Goal: Task Accomplishment & Management: Complete application form

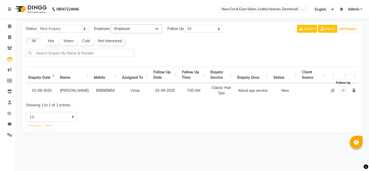
select select "10"
click at [344, 91] on icon at bounding box center [343, 90] width 3 height 3
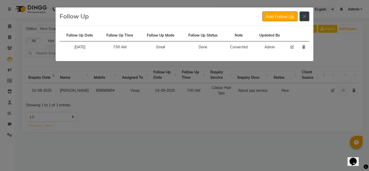
click at [305, 18] on icon at bounding box center [304, 16] width 3 height 4
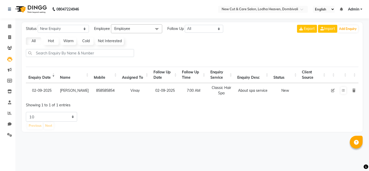
select select "10"
click at [342, 91] on icon at bounding box center [343, 90] width 3 height 3
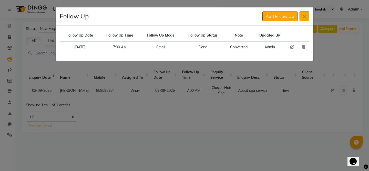
click at [290, 48] on icon at bounding box center [292, 47] width 4 height 4
select select "[DATE]"
select select "420"
select select "Done"
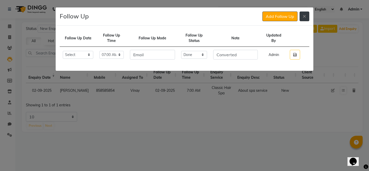
click at [305, 19] on button at bounding box center [305, 17] width 10 height 10
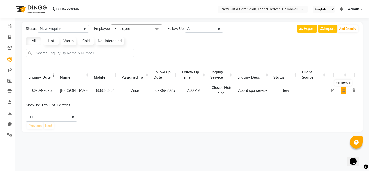
click at [345, 94] on button at bounding box center [344, 90] width 6 height 7
select select "2025-09-02"
select select "420"
select select "Done"
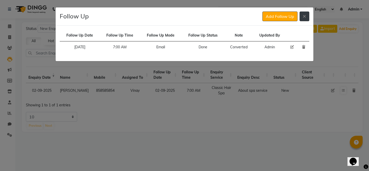
click at [303, 19] on button at bounding box center [305, 17] width 10 height 10
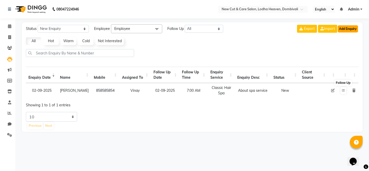
click at [343, 31] on button "Add Enquiry" at bounding box center [348, 28] width 20 height 7
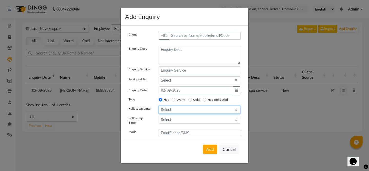
click at [176, 113] on select "Select [DATE] [DATE] [DATE] ([DATE]) [DATE] ([DATE]) [DATE] ([DATE]) [DATE] ([D…" at bounding box center [200, 110] width 82 height 8
click at [199, 109] on select "Select [DATE] [DATE] [DATE] ([DATE]) [DATE] ([DATE]) [DATE] ([DATE]) [DATE] ([D…" at bounding box center [200, 110] width 82 height 8
click at [141, 111] on label "Follow Up Date" at bounding box center [140, 109] width 22 height 5
click at [141, 117] on div "Client +91 Enquiry Desc Enquiry Service Assigned To Select Gauri Har Hitesh Nan…" at bounding box center [184, 85] width 119 height 106
click at [230, 148] on button "Cancel" at bounding box center [229, 150] width 20 height 10
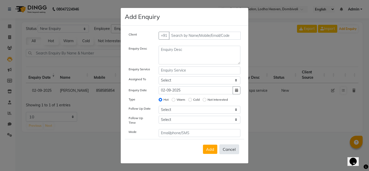
select select
radio input "false"
select select
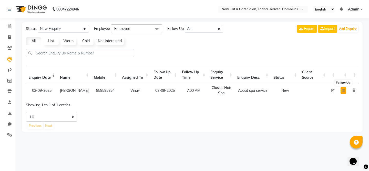
click at [343, 89] on button at bounding box center [344, 90] width 6 height 7
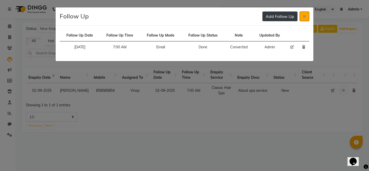
click at [281, 16] on button "Add Follow Up" at bounding box center [279, 17] width 35 height 10
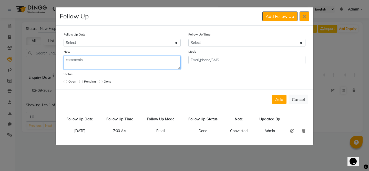
click at [107, 60] on textarea at bounding box center [122, 62] width 117 height 13
type textarea "S"
type textarea "take service later"
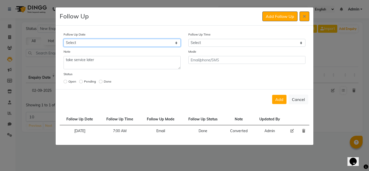
click at [119, 46] on select "Select Today Tomorrow In 2 days (Thursday) In 3 days (Friday) In 4 days (Saturd…" at bounding box center [122, 43] width 117 height 8
click at [147, 40] on select "Select Today Tomorrow In 2 days (Thursday) In 3 days (Friday) In 4 days (Saturd…" at bounding box center [122, 43] width 117 height 8
select select "custom_date"
click at [152, 43] on input at bounding box center [149, 43] width 47 height 8
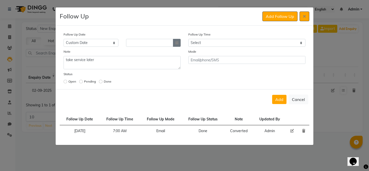
click at [177, 43] on icon "button" at bounding box center [176, 43] width 3 height 4
select select "9"
select select "2025"
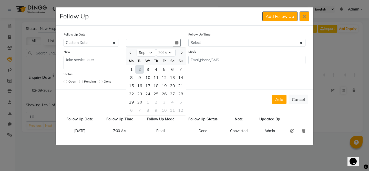
click at [211, 74] on div "Status Open Pending Done" at bounding box center [185, 79] width 250 height 14
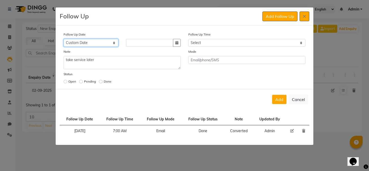
click at [100, 46] on select "Select Today Tomorrow In 2 days (Thursday) In 3 days (Friday) In 4 days (Saturd…" at bounding box center [91, 43] width 55 height 8
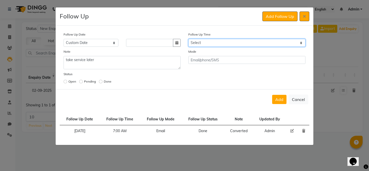
click at [207, 45] on select "Select 07:00 AM 07:15 AM 07:30 AM 07:45 AM 08:00 AM 08:15 AM 08:30 AM 08:45 AM …" at bounding box center [246, 43] width 117 height 8
select select "435"
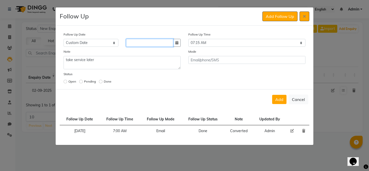
click at [159, 45] on input at bounding box center [149, 43] width 47 height 8
click at [110, 40] on select "Select Today Tomorrow In 2 days (Thursday) In 3 days (Friday) In 4 days (Saturd…" at bounding box center [91, 43] width 55 height 8
select select "[DATE]"
click at [282, 103] on button "Add" at bounding box center [279, 99] width 14 height 9
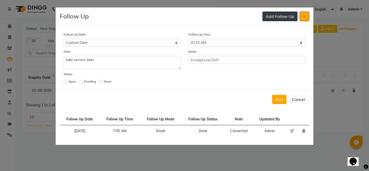
click at [280, 20] on button "Add Follow Up" at bounding box center [279, 17] width 35 height 10
click at [66, 81] on input "radio" at bounding box center [66, 82] width 4 height 4
radio input "true"
click at [273, 18] on button "Add Follow Up" at bounding box center [279, 17] width 35 height 10
click at [273, 97] on button "Add" at bounding box center [279, 99] width 14 height 9
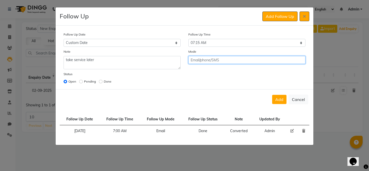
click at [208, 62] on input "text" at bounding box center [246, 60] width 117 height 8
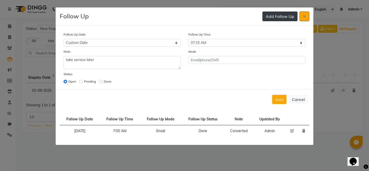
click at [268, 15] on button "Add Follow Up" at bounding box center [279, 17] width 35 height 10
click at [303, 18] on icon at bounding box center [304, 16] width 3 height 4
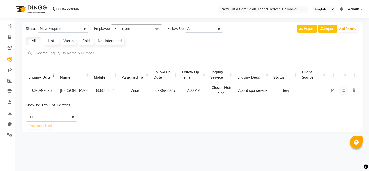
select select "10"
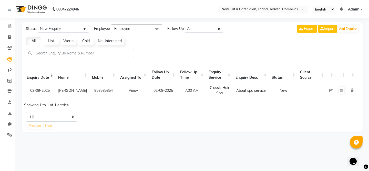
click at [331, 91] on icon at bounding box center [331, 91] width 4 height 4
select select "20113"
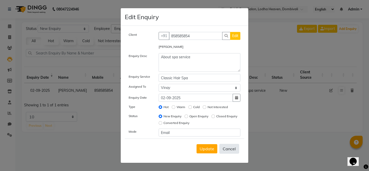
click at [231, 152] on button "Cancel" at bounding box center [229, 149] width 20 height 10
select select
radio input "false"
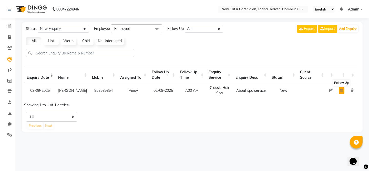
click at [342, 90] on icon at bounding box center [341, 90] width 3 height 3
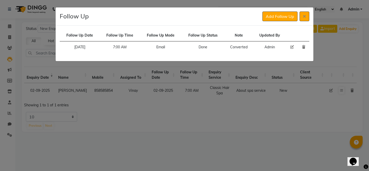
click at [290, 47] on icon at bounding box center [292, 47] width 4 height 4
select select "[DATE]"
select select "420"
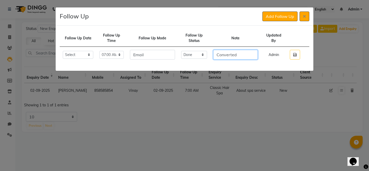
click at [247, 56] on input "Converted" at bounding box center [235, 55] width 45 height 10
click at [203, 55] on select "Select Open Pending Done" at bounding box center [194, 55] width 26 height 8
select select "Open"
click at [295, 55] on icon "button" at bounding box center [295, 55] width 4 height 4
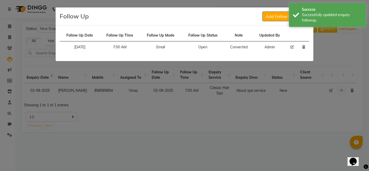
click at [268, 87] on ngb-modal-window "Follow Up Add Follow Up Follow Up Date Follow Up Time Follow Up Mode Follow Up …" at bounding box center [184, 85] width 369 height 171
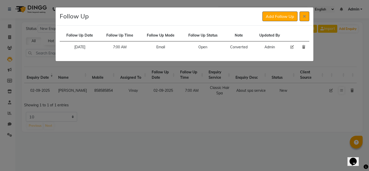
click at [292, 46] on icon at bounding box center [292, 47] width 4 height 4
select select "2025-09-02"
select select "420"
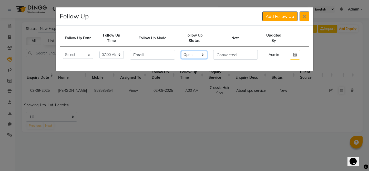
click at [199, 51] on select "Select Open Pending Done" at bounding box center [194, 55] width 26 height 8
select select "Pending"
click at [292, 53] on button "button" at bounding box center [295, 55] width 10 height 10
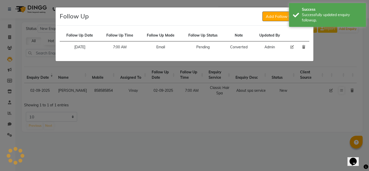
click at [271, 27] on div "Follow Up Date Follow Up Time Follow Up Mode Follow Up Status Note Updated By 2…" at bounding box center [185, 44] width 258 height 36
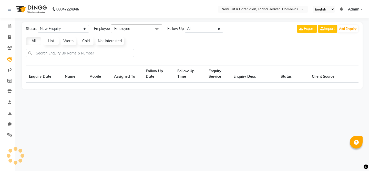
select select "10"
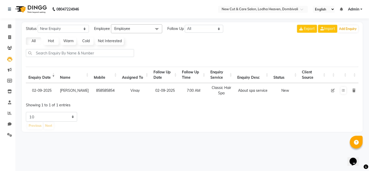
scroll to position [0, 2]
click at [331, 92] on icon at bounding box center [331, 91] width 4 height 4
select select "20113"
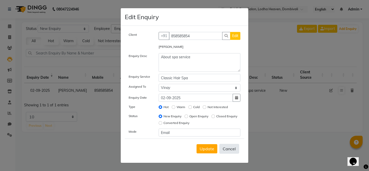
click at [229, 148] on button "Cancel" at bounding box center [229, 149] width 20 height 10
select select
radio input "false"
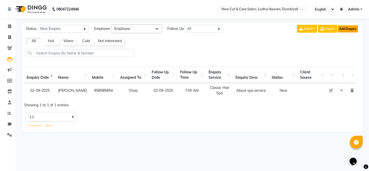
click at [346, 31] on button "Add Enquiry" at bounding box center [348, 28] width 20 height 7
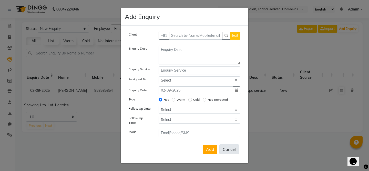
click at [229, 148] on button "Cancel" at bounding box center [229, 150] width 20 height 10
select select
radio input "false"
select select
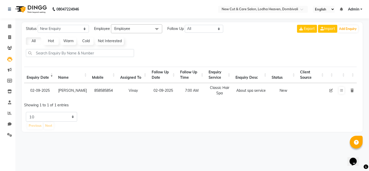
click at [211, 92] on td "Classic Hair Spa" at bounding box center [219, 90] width 27 height 15
click at [340, 32] on button "Add Enquiry" at bounding box center [348, 28] width 20 height 7
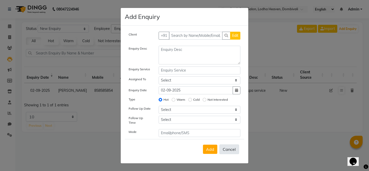
click at [225, 146] on button "Cancel" at bounding box center [229, 150] width 20 height 10
select select
radio input "false"
select select
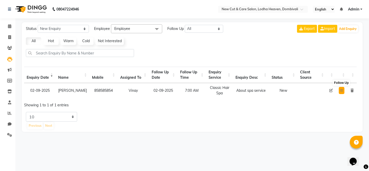
click at [341, 92] on icon at bounding box center [341, 90] width 3 height 3
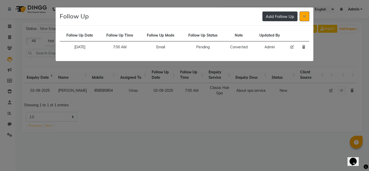
click at [276, 16] on button "Add Follow Up" at bounding box center [279, 17] width 35 height 10
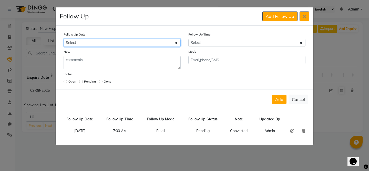
click at [104, 45] on select "Select Today Tomorrow In 2 days (Thursday) In 3 days (Friday) In 4 days (Saturd…" at bounding box center [122, 43] width 117 height 8
select select "[DATE]"
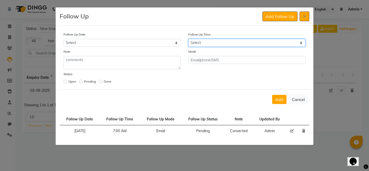
click at [194, 46] on select "Select 07:00 AM 07:15 AM 07:30 AM 07:45 AM 08:00 AM 08:15 AM 08:30 AM 08:45 AM …" at bounding box center [246, 43] width 117 height 8
select select "585"
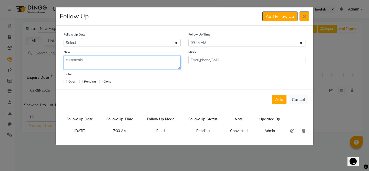
click at [78, 58] on textarea at bounding box center [122, 62] width 117 height 13
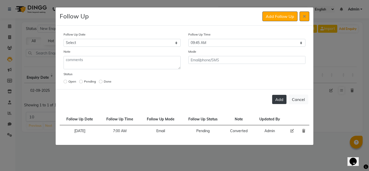
click at [279, 100] on button "Add" at bounding box center [279, 99] width 14 height 9
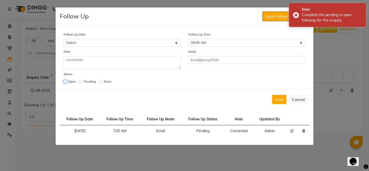
click at [66, 83] on input "radio" at bounding box center [66, 82] width 4 height 4
radio input "true"
click at [278, 104] on button "Add" at bounding box center [279, 99] width 14 height 9
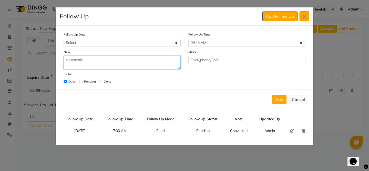
click at [86, 65] on textarea at bounding box center [122, 62] width 117 height 13
type textarea "A"
type textarea "Service will take later"
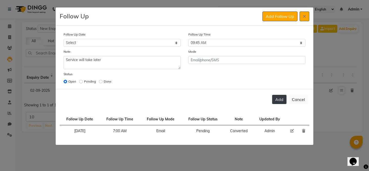
click at [282, 101] on button "Add" at bounding box center [279, 99] width 14 height 9
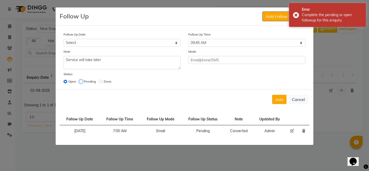
click at [81, 82] on input "radio" at bounding box center [81, 82] width 4 height 4
radio input "true"
click at [280, 100] on button "Add" at bounding box center [279, 99] width 14 height 9
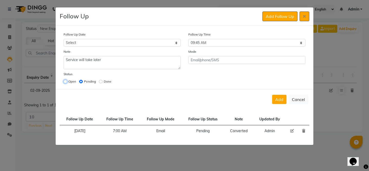
click at [65, 82] on input "radio" at bounding box center [66, 82] width 4 height 4
radio input "true"
radio input "false"
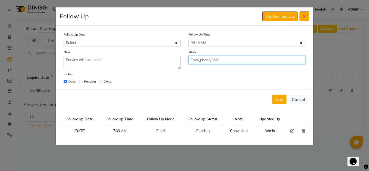
click at [206, 62] on input "text" at bounding box center [246, 60] width 117 height 8
type input "durgeh"
type input "dpa"
type input "Email"
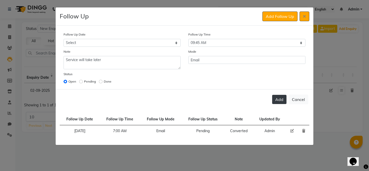
click at [278, 101] on button "Add" at bounding box center [279, 99] width 14 height 9
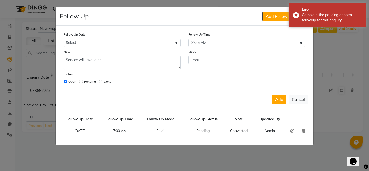
click at [304, 131] on icon at bounding box center [303, 131] width 3 height 4
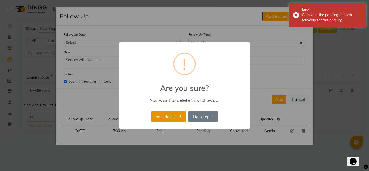
click at [175, 117] on button "Yes, delete it!" at bounding box center [168, 116] width 34 height 11
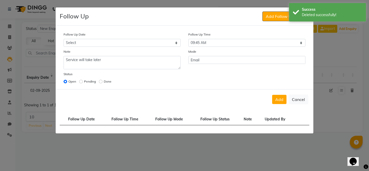
click at [292, 35] on div "Follow Up Time Select 07:00 AM 07:15 AM 07:30 AM 07:45 AM 08:00 AM 08:15 AM 08:…" at bounding box center [247, 39] width 125 height 15
click at [278, 104] on button "Add" at bounding box center [279, 99] width 14 height 9
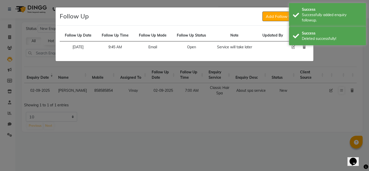
click at [292, 64] on ngb-modal-window "Follow Up Add Follow Up Follow Up Date Follow Up Time Follow Up Mode Follow Up …" at bounding box center [184, 85] width 369 height 171
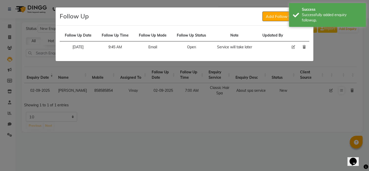
click at [315, 73] on ngb-modal-window "Follow Up Add Follow Up Follow Up Date Follow Up Time Follow Up Mode Follow Up …" at bounding box center [184, 85] width 369 height 171
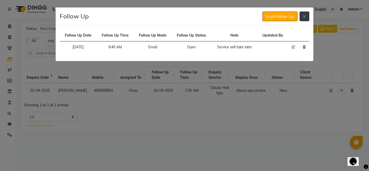
click at [305, 21] on button at bounding box center [305, 17] width 10 height 10
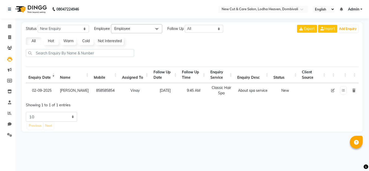
select select "10"
drag, startPoint x: 236, startPoint y: 89, endPoint x: 264, endPoint y: 93, distance: 28.5
click at [264, 93] on div "About spa service" at bounding box center [252, 90] width 31 height 5
click at [231, 99] on div "Enquiry Date Name Mobile Assigned To Follow Up Date Follow Up Time Enquiry Serv…" at bounding box center [192, 82] width 340 height 34
click at [342, 92] on icon at bounding box center [343, 90] width 3 height 3
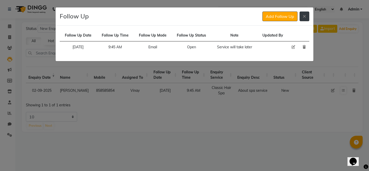
click at [304, 19] on button at bounding box center [305, 17] width 10 height 10
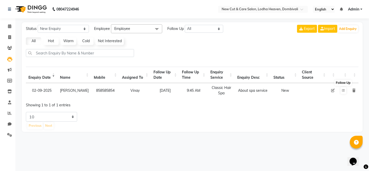
click at [332, 89] on icon at bounding box center [333, 91] width 4 height 4
select select "20113"
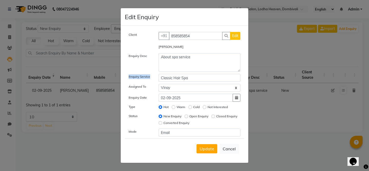
drag, startPoint x: 129, startPoint y: 77, endPoint x: 151, endPoint y: 77, distance: 22.8
click at [151, 77] on div "Enquiry Service" at bounding box center [140, 78] width 30 height 8
copy label "Enquiry Service"
click at [133, 34] on label "Client" at bounding box center [133, 35] width 8 height 5
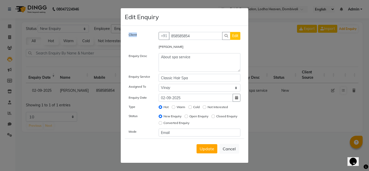
copy label "Client"
drag, startPoint x: 129, startPoint y: 78, endPoint x: 153, endPoint y: 78, distance: 24.4
click at [153, 78] on div "Enquiry Service" at bounding box center [140, 78] width 30 height 8
copy label "Enquiry Service"
drag, startPoint x: 128, startPoint y: 56, endPoint x: 149, endPoint y: 56, distance: 21.3
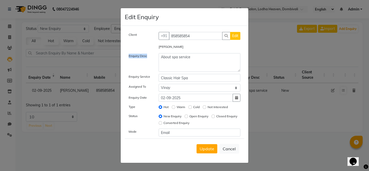
click at [149, 56] on div "Enquiry Desc" at bounding box center [140, 62] width 30 height 19
copy label "Enquiry Desc"
drag, startPoint x: 129, startPoint y: 88, endPoint x: 145, endPoint y: 88, distance: 15.9
click at [145, 88] on label "Assigned To" at bounding box center [137, 87] width 17 height 5
copy label "Assigned To"
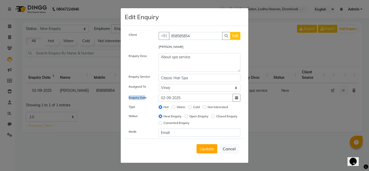
drag, startPoint x: 128, startPoint y: 97, endPoint x: 146, endPoint y: 98, distance: 17.7
click at [146, 98] on div "Enquiry Date" at bounding box center [140, 98] width 30 height 7
copy label "Enquiry Dat"
click at [147, 98] on label "Enquiry Date" at bounding box center [138, 98] width 18 height 5
drag, startPoint x: 148, startPoint y: 98, endPoint x: 127, endPoint y: 97, distance: 21.0
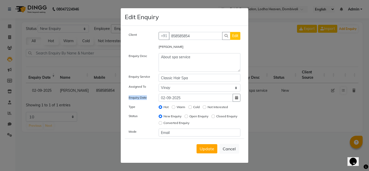
click at [127, 97] on div "Enquiry Date" at bounding box center [140, 98] width 30 height 7
copy label "Enquiry Date"
click at [132, 108] on label "Type" at bounding box center [132, 107] width 7 height 5
copy label "Type"
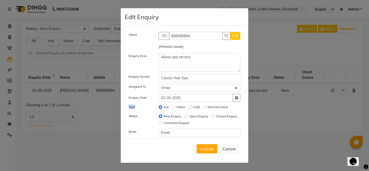
click at [132, 109] on label "Type" at bounding box center [132, 107] width 7 height 5
click at [135, 117] on label "Status" at bounding box center [133, 116] width 9 height 5
copy label "Status"
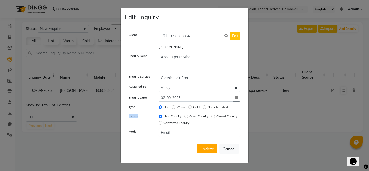
click at [131, 133] on label "Mode" at bounding box center [133, 132] width 8 height 5
click at [233, 150] on button "Cancel" at bounding box center [229, 149] width 20 height 10
select select
radio input "false"
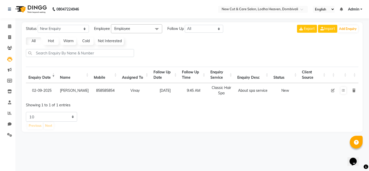
click at [332, 91] on icon at bounding box center [333, 91] width 4 height 4
select select "20113"
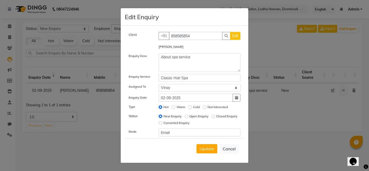
click at [208, 83] on div "Client +91 858585854 Edit Deepak Shah Enquiry Desc About spa service Enquiry Se…" at bounding box center [184, 84] width 119 height 105
click at [209, 81] on input "Classic Hair Spa" at bounding box center [200, 78] width 82 height 8
type input "dd"
type input "h"
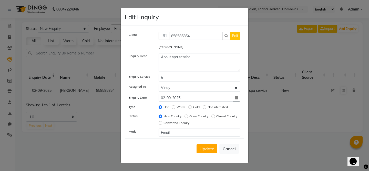
click at [137, 82] on div "Enquiry Service" at bounding box center [140, 78] width 30 height 8
click at [170, 79] on input "h" at bounding box center [200, 78] width 82 height 8
click at [138, 78] on label "Enquiry Service" at bounding box center [140, 77] width 22 height 5
click at [188, 79] on input "text" at bounding box center [200, 78] width 82 height 8
type input "hair"
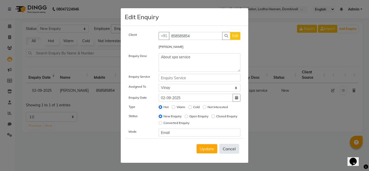
click at [233, 144] on button "Cancel" at bounding box center [229, 149] width 20 height 10
select select
radio input "false"
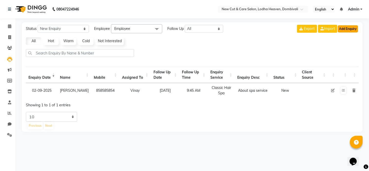
click at [348, 32] on button "Add Enquiry" at bounding box center [348, 28] width 20 height 7
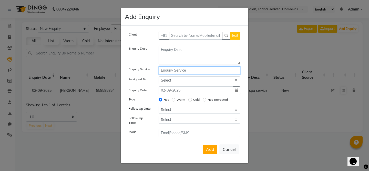
click at [193, 74] on input "text" at bounding box center [200, 71] width 82 height 8
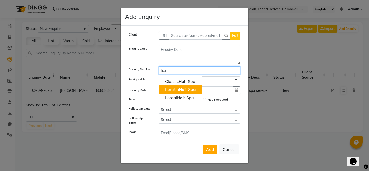
click at [180, 92] on span "Hai" at bounding box center [182, 89] width 7 height 5
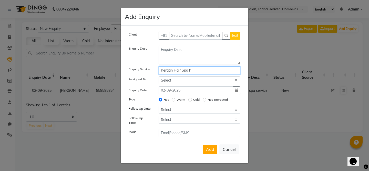
type input "Keratin Hair Spa"
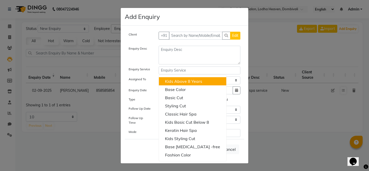
click at [279, 50] on ngb-modal-window "Add Enquiry Client +91 Edit Enquiry Desc Enquiry Service Kids Above 8 Years Bas…" at bounding box center [184, 85] width 369 height 171
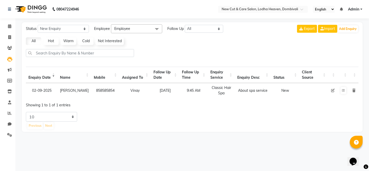
click at [306, 89] on td at bounding box center [313, 90] width 29 height 15
click at [58, 121] on select "5 10 20 50" at bounding box center [51, 117] width 51 height 10
select select "50"
click at [342, 92] on icon at bounding box center [343, 90] width 3 height 3
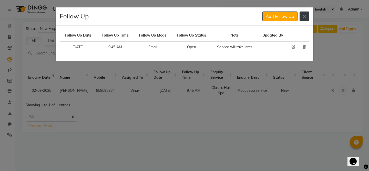
click at [303, 20] on button at bounding box center [305, 17] width 10 height 10
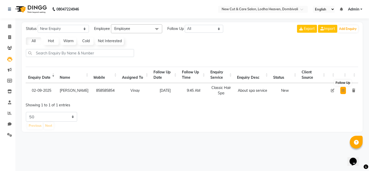
click at [344, 91] on icon at bounding box center [343, 90] width 3 height 3
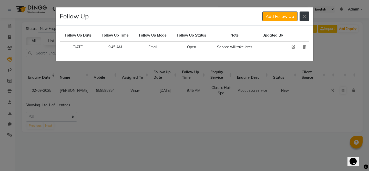
click at [304, 18] on icon at bounding box center [304, 16] width 3 height 4
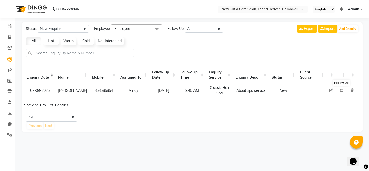
scroll to position [0, 0]
click at [332, 92] on icon at bounding box center [333, 91] width 4 height 4
select select "20113"
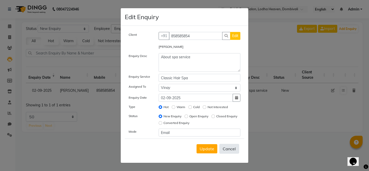
click at [229, 145] on button "Cancel" at bounding box center [229, 149] width 20 height 10
select select
radio input "false"
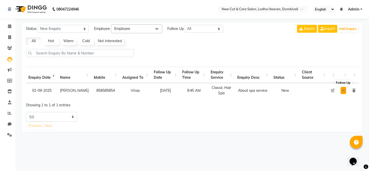
click at [344, 89] on icon at bounding box center [343, 90] width 3 height 3
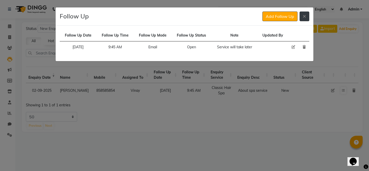
click at [307, 17] on button at bounding box center [305, 17] width 10 height 10
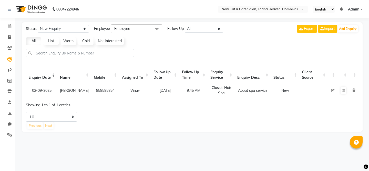
select select "10"
click at [341, 91] on button at bounding box center [344, 90] width 6 height 7
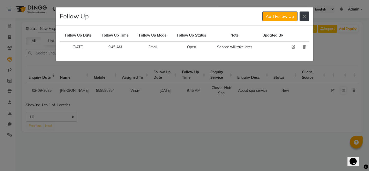
click at [306, 16] on icon at bounding box center [304, 16] width 3 height 4
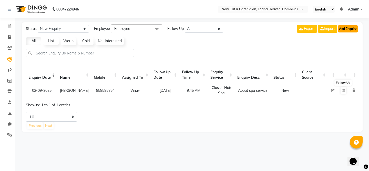
click at [347, 32] on button "Add Enquiry" at bounding box center [348, 28] width 20 height 7
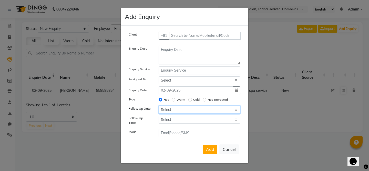
click at [167, 114] on select "Select [DATE] [DATE] [DATE] ([DATE]) [DATE] ([DATE]) [DATE] ([DATE]) [DATE] ([D…" at bounding box center [200, 110] width 82 height 8
click at [152, 118] on div "Follow Up Time" at bounding box center [140, 121] width 30 height 11
click at [169, 114] on select "Select [DATE] [DATE] [DATE] ([DATE]) [DATE] ([DATE]) [DATE] ([DATE]) [DATE] ([D…" at bounding box center [200, 110] width 82 height 8
click at [173, 113] on select "Select [DATE] [DATE] [DATE] ([DATE]) [DATE] ([DATE]) [DATE] ([DATE]) [DATE] ([D…" at bounding box center [200, 110] width 82 height 8
select select "[DATE]"
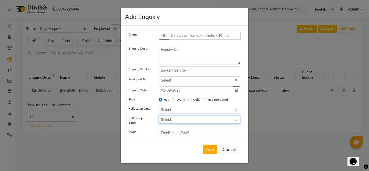
click at [171, 124] on select "Select 07:00 AM 07:15 AM 07:30 AM 07:45 AM 08:00 AM 08:15 AM 08:30 AM 08:45 AM …" at bounding box center [200, 120] width 82 height 8
select select "435"
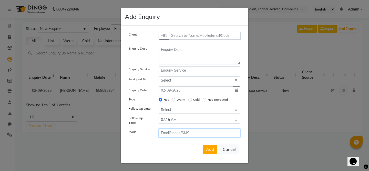
click at [174, 131] on input "text" at bounding box center [200, 133] width 82 height 8
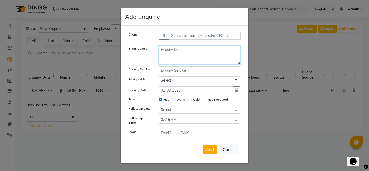
click at [165, 63] on textarea at bounding box center [200, 55] width 82 height 19
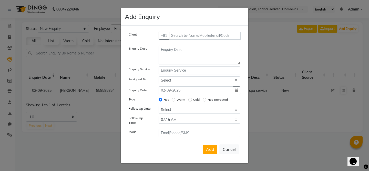
click at [140, 73] on div "Enquiry Service" at bounding box center [140, 71] width 30 height 8
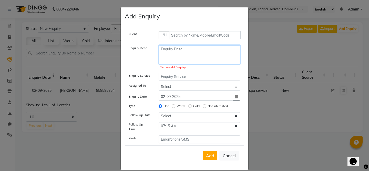
click at [168, 52] on textarea at bounding box center [200, 54] width 82 height 19
click at [172, 81] on div "Client +91 Enquiry Desc Please add Enquiry Enquiry Service Assigned To Select […" at bounding box center [184, 87] width 119 height 113
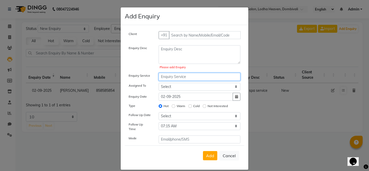
click at [172, 79] on input "text" at bounding box center [200, 77] width 82 height 8
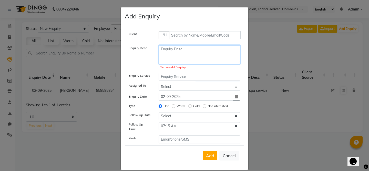
click at [183, 55] on textarea at bounding box center [200, 54] width 82 height 19
click at [133, 49] on label "Enquiry Desc" at bounding box center [138, 48] width 18 height 5
